Goal: Manage account settings

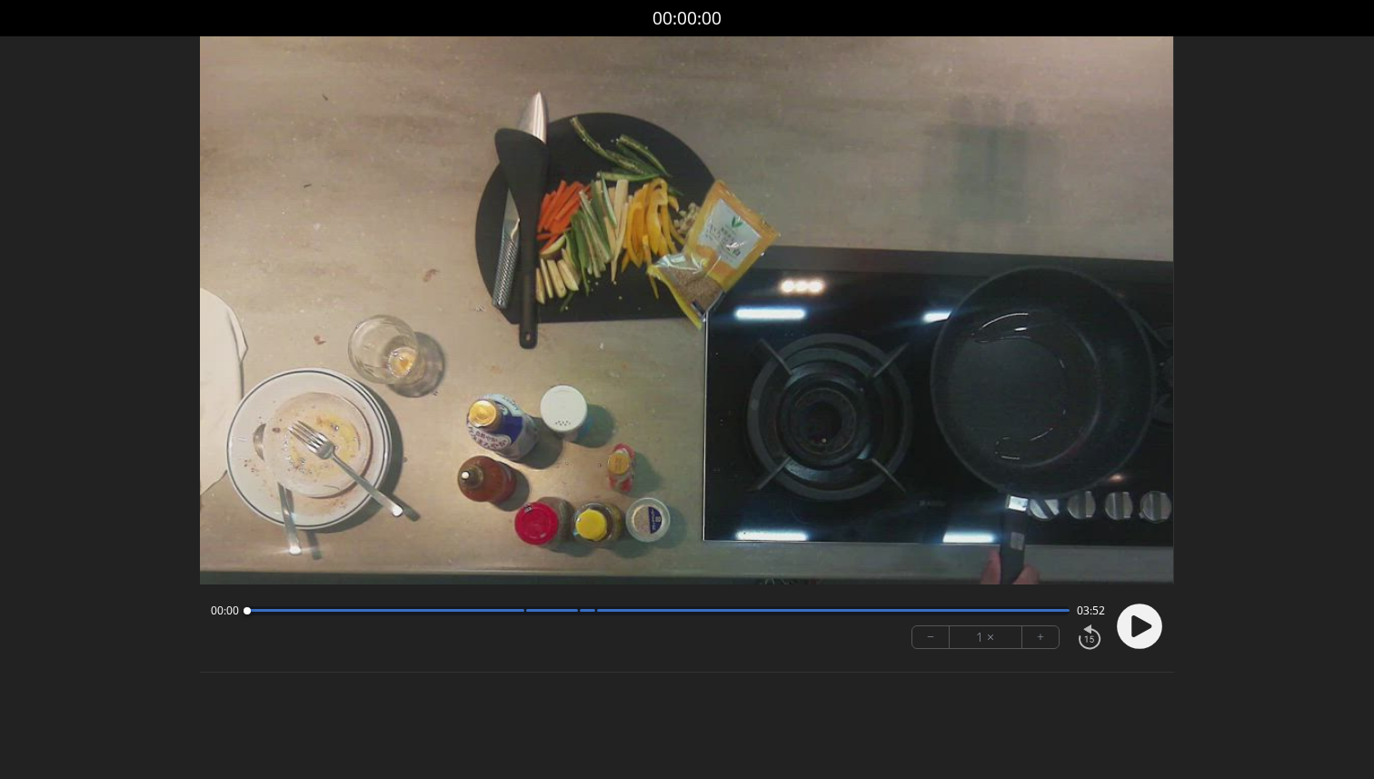
click at [1137, 624] on icon at bounding box center [1141, 625] width 20 height 22
click at [1137, 624] on circle at bounding box center [1139, 625] width 45 height 45
click at [1135, 619] on icon at bounding box center [1141, 625] width 20 height 22
click at [475, 609] on div at bounding box center [385, 610] width 278 height 3
click at [1139, 619] on circle at bounding box center [1139, 625] width 45 height 45
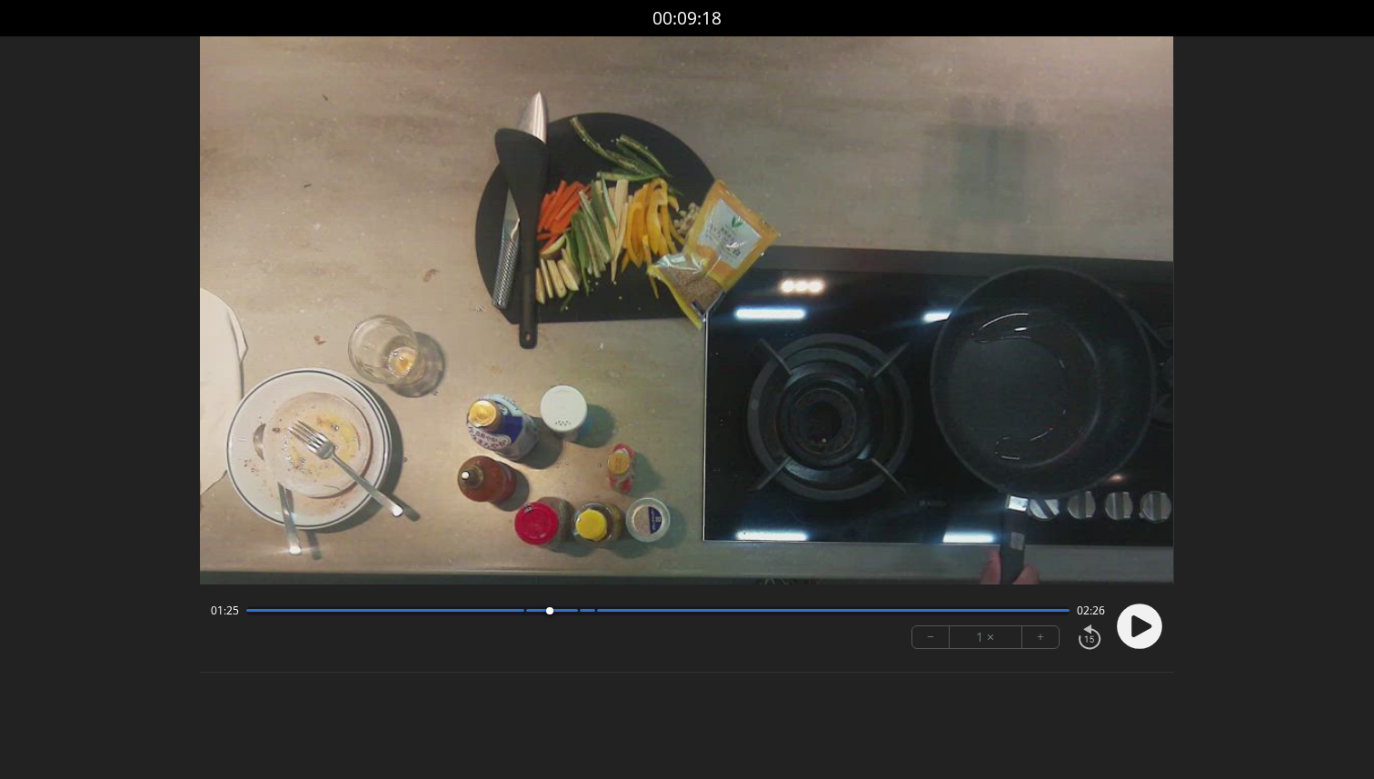
click at [1139, 619] on icon at bounding box center [1141, 625] width 20 height 22
click at [1139, 619] on circle at bounding box center [1139, 625] width 45 height 45
click at [1139, 619] on icon at bounding box center [1141, 625] width 20 height 22
click at [1139, 619] on circle at bounding box center [1139, 625] width 45 height 45
